Goal: Task Accomplishment & Management: Manage account settings

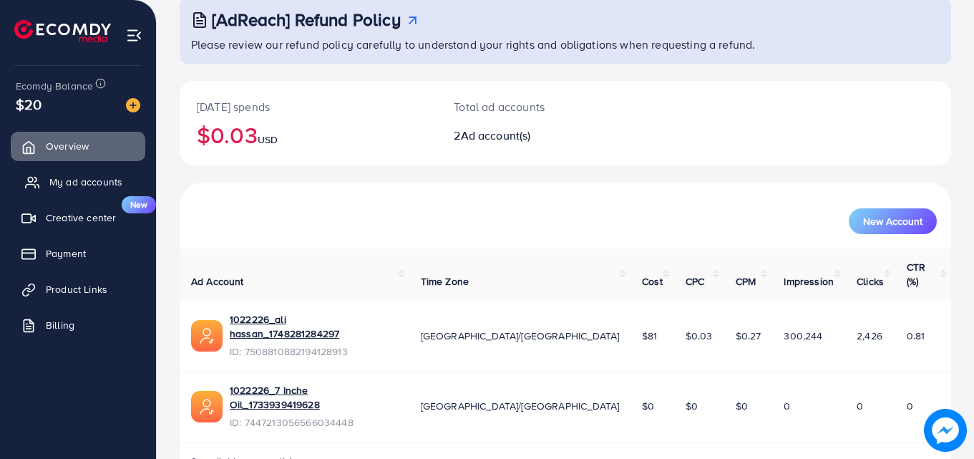
scroll to position [90, 0]
click at [108, 175] on span "My ad accounts" at bounding box center [85, 182] width 73 height 14
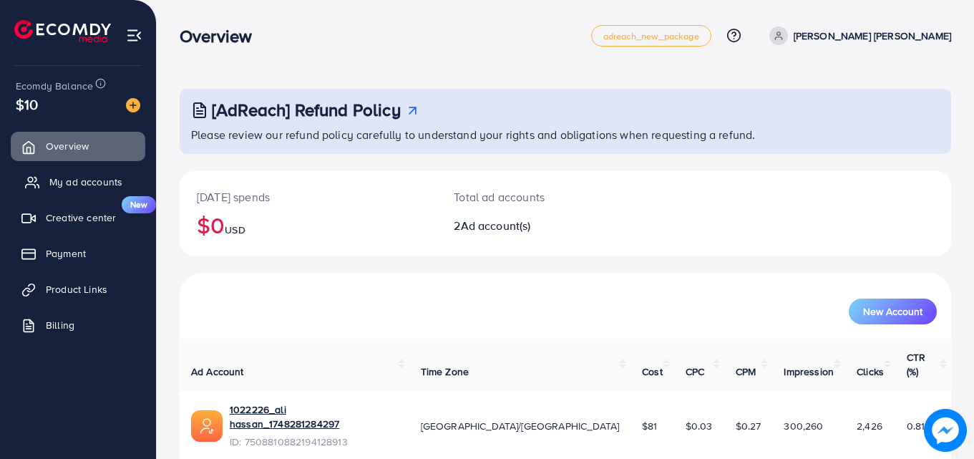
click at [94, 178] on span "My ad accounts" at bounding box center [85, 182] width 73 height 14
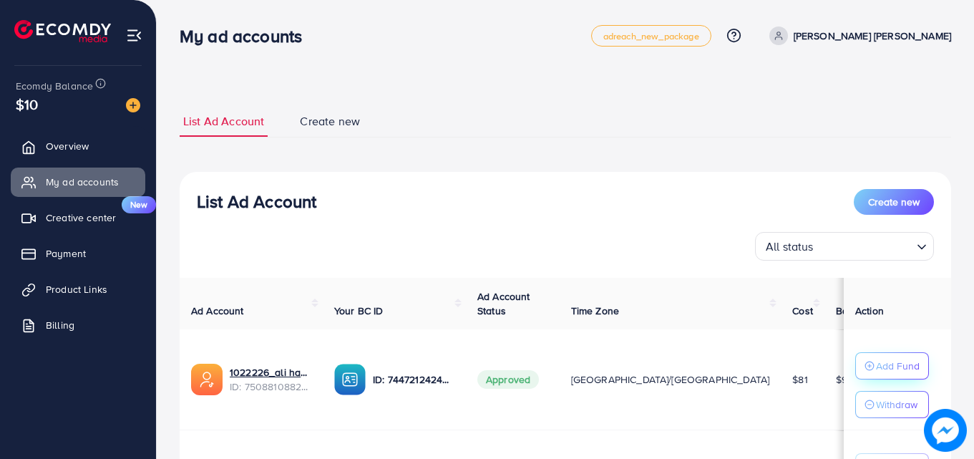
click at [892, 357] on p "Add Fund" at bounding box center [898, 365] width 44 height 17
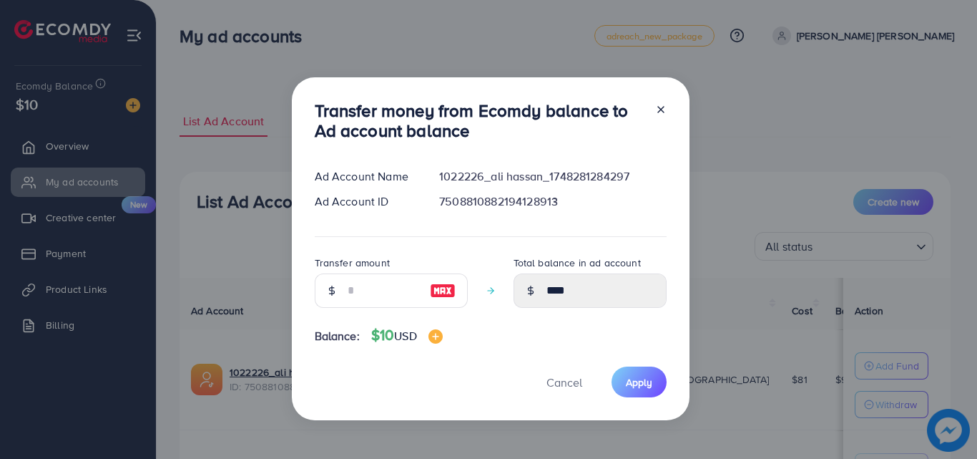
click at [662, 104] on icon at bounding box center [660, 109] width 11 height 11
